Goal: Task Accomplishment & Management: Use online tool/utility

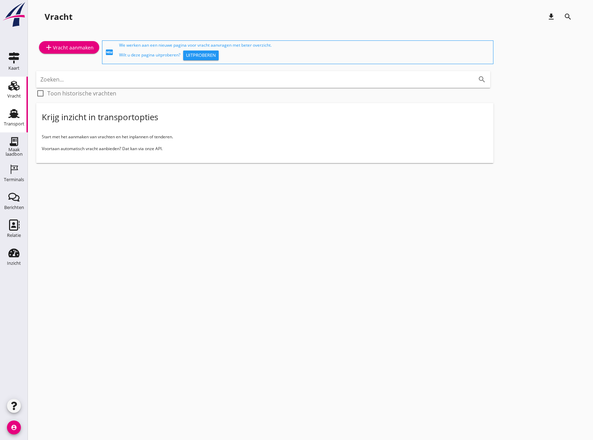
click at [13, 118] on icon "Transport" at bounding box center [13, 113] width 11 height 11
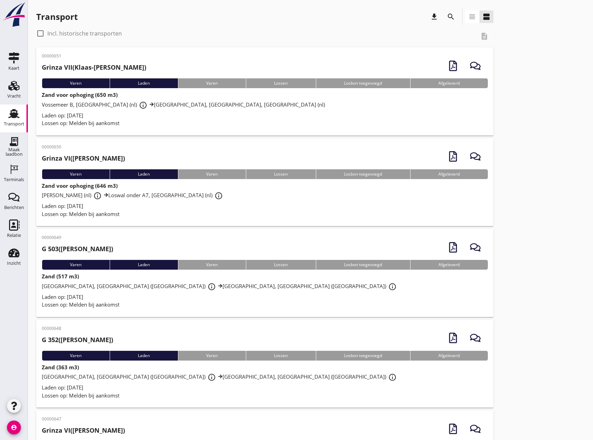
click at [451, 15] on icon "search" at bounding box center [451, 17] width 8 height 8
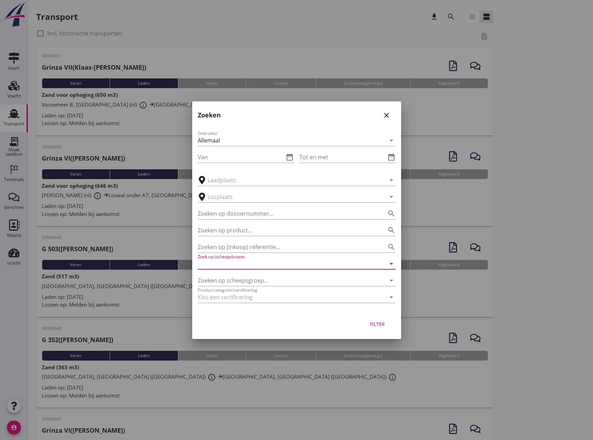
click at [228, 267] on input "Zoek op (scheeps)naam" at bounding box center [287, 263] width 178 height 11
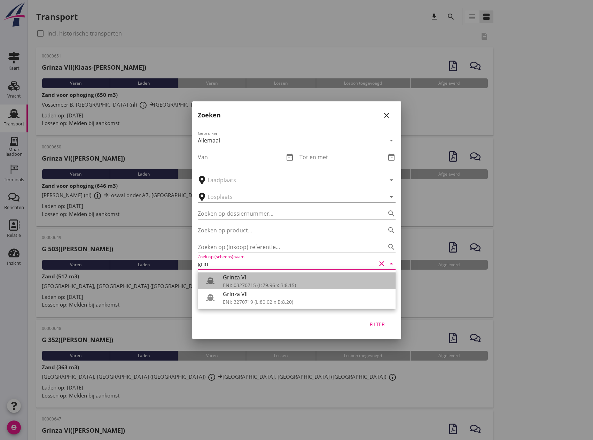
click at [244, 281] on div "Grinza VI" at bounding box center [306, 277] width 167 height 8
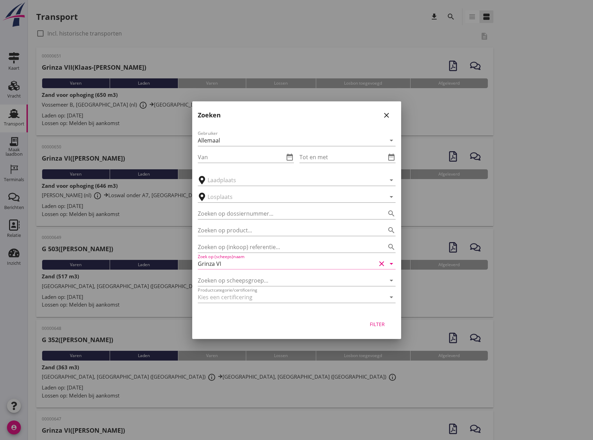
click at [380, 325] on div "Filter" at bounding box center [378, 323] width 20 height 7
type input "Grinza VI"
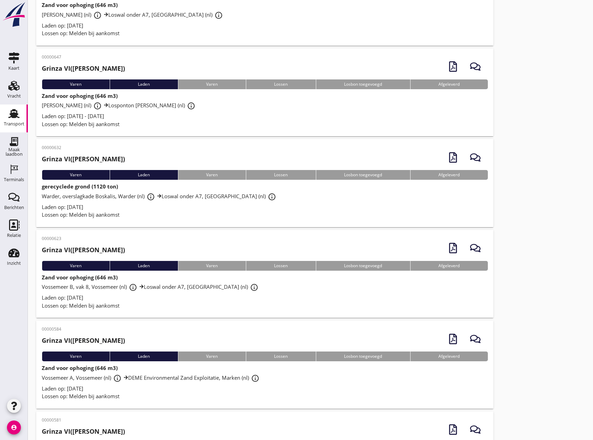
scroll to position [104, 0]
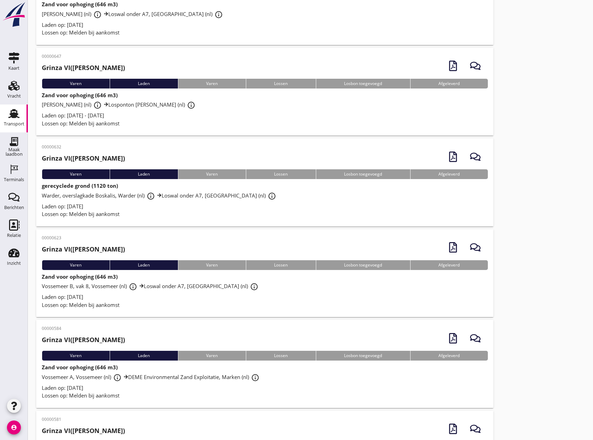
click at [122, 200] on div "Warder, overslagkade Boskalis, Warder (nl) info_outline Loswal onder A7, Purmer…" at bounding box center [265, 196] width 446 height 13
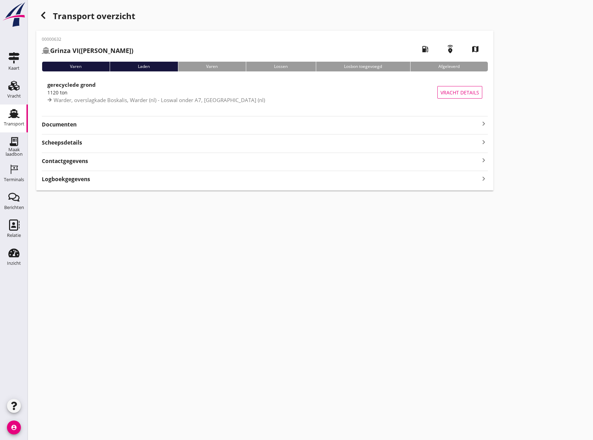
click at [487, 124] on icon "keyboard_arrow_right" at bounding box center [484, 123] width 8 height 8
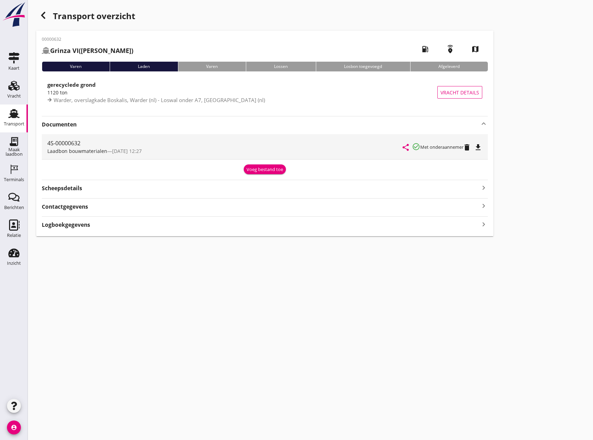
click at [478, 149] on icon "file_download" at bounding box center [478, 147] width 8 height 8
